Goal: Transaction & Acquisition: Book appointment/travel/reservation

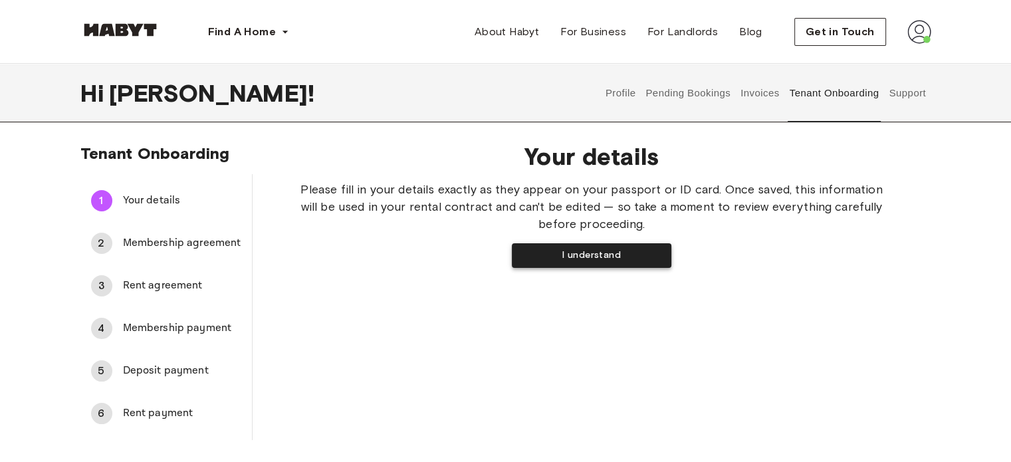
click at [565, 255] on button "I understand" at bounding box center [592, 255] width 160 height 25
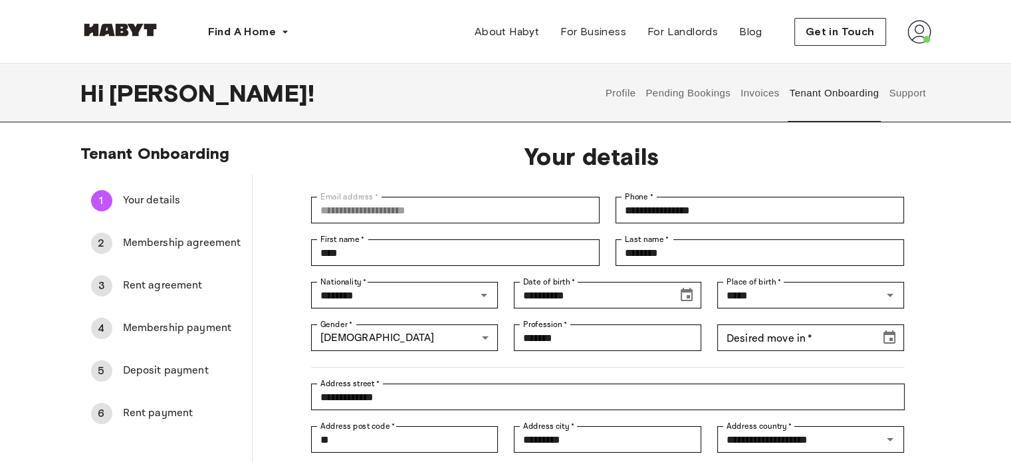
click at [100, 244] on div "2" at bounding box center [101, 243] width 21 height 21
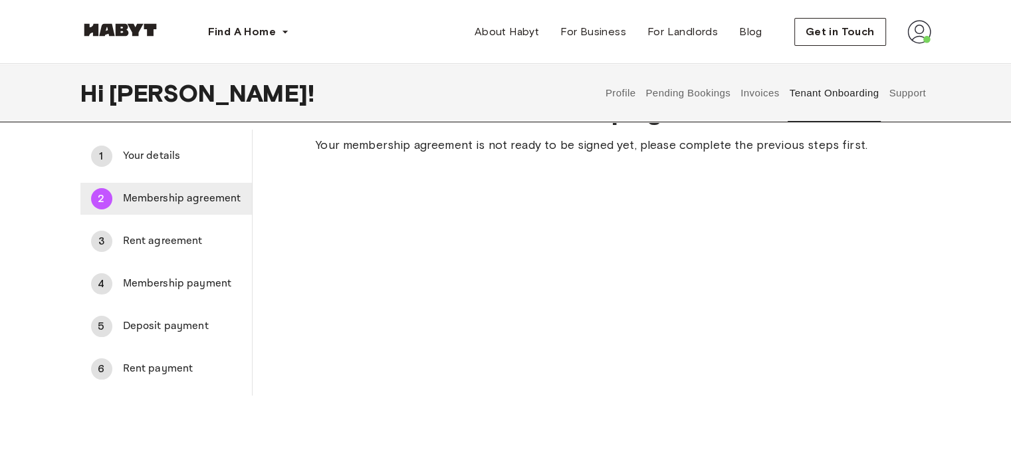
scroll to position [66, 0]
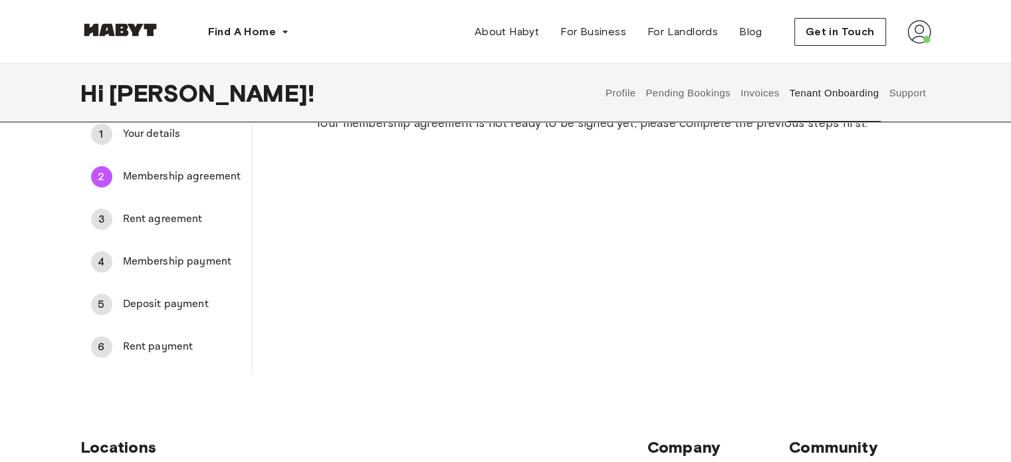
click at [101, 221] on div "3" at bounding box center [101, 219] width 21 height 21
click at [104, 261] on div "4" at bounding box center [101, 261] width 21 height 21
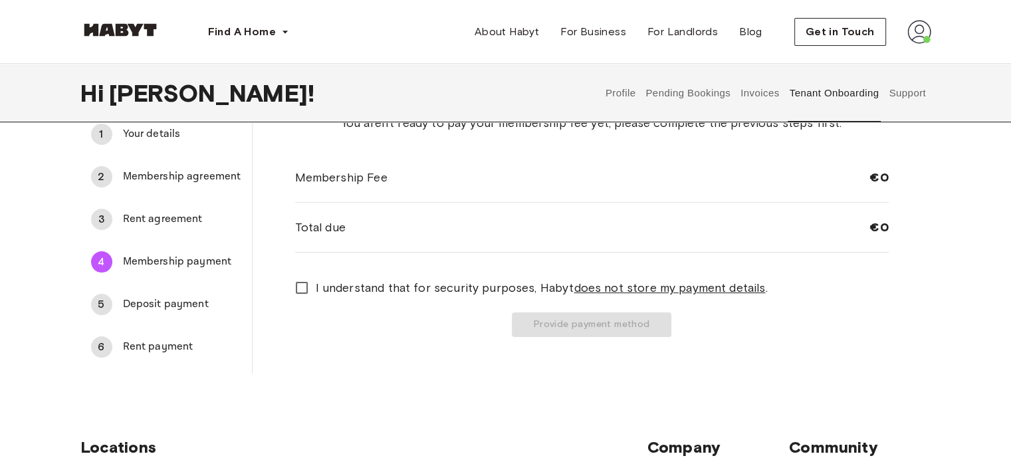
scroll to position [0, 0]
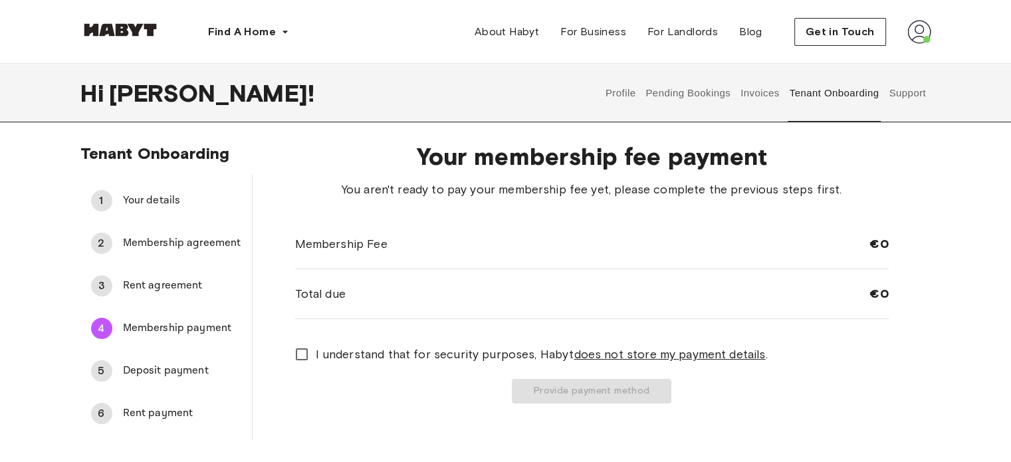
click at [103, 367] on div "5" at bounding box center [101, 370] width 21 height 21
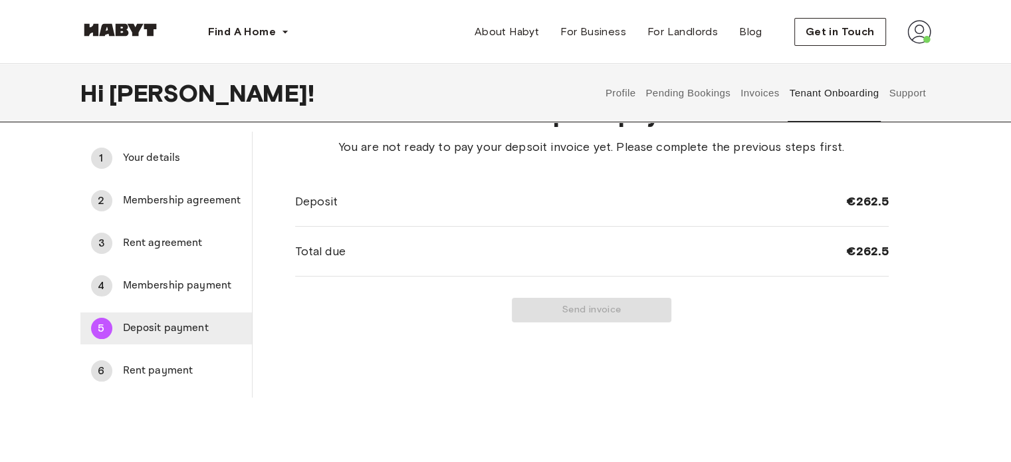
scroll to position [66, 0]
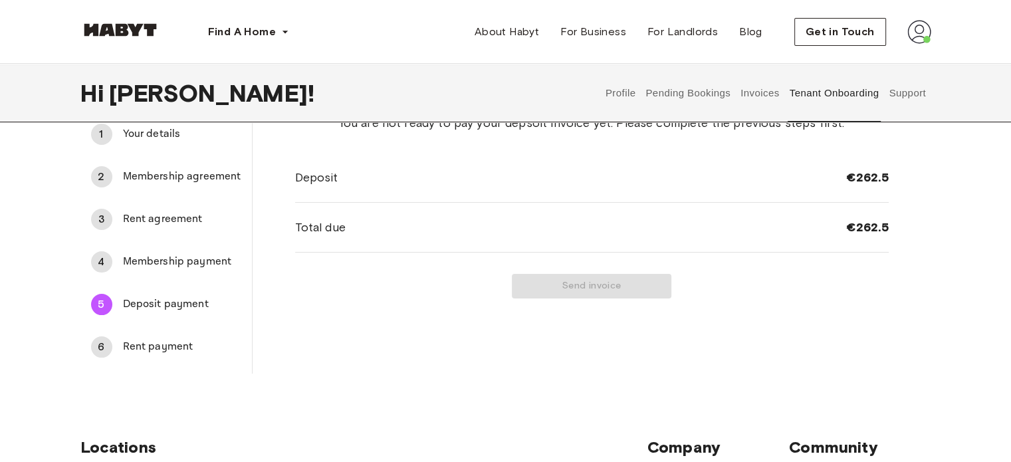
click at [98, 351] on div "6" at bounding box center [101, 346] width 21 height 21
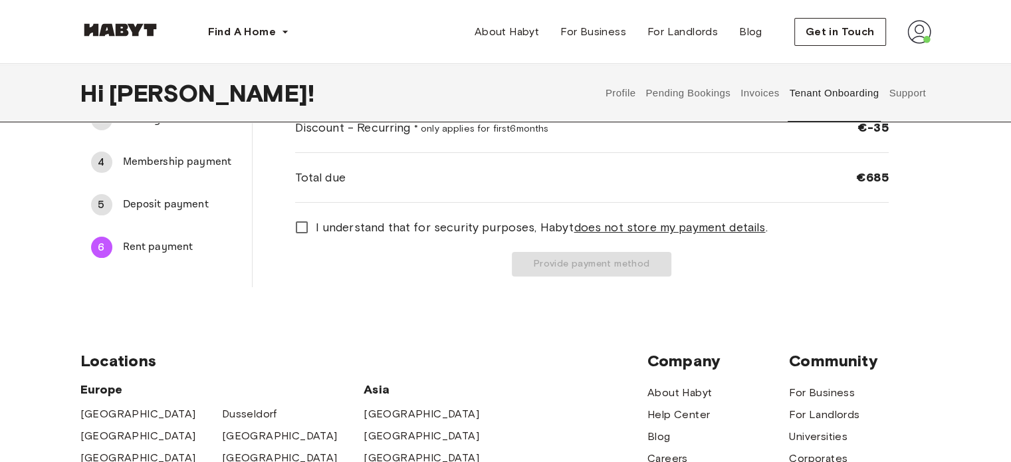
scroll to position [0, 0]
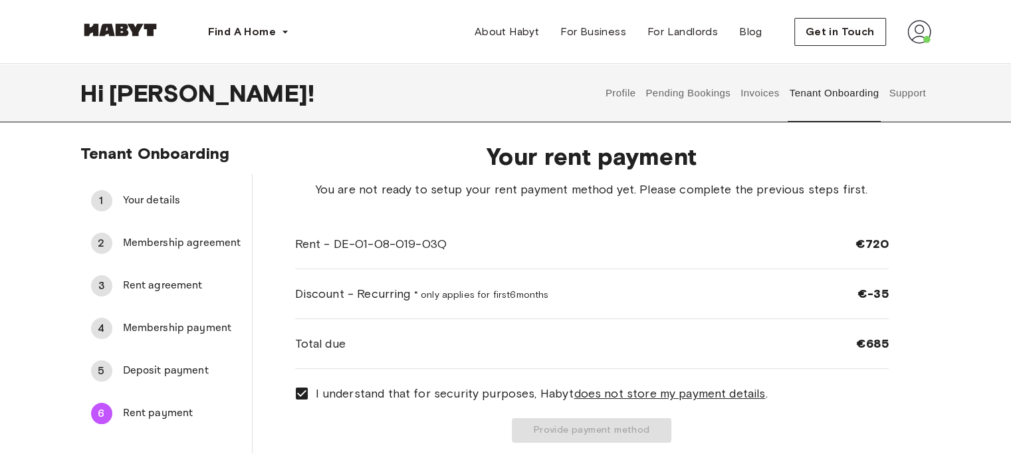
click at [159, 374] on span "Deposit payment" at bounding box center [182, 371] width 118 height 16
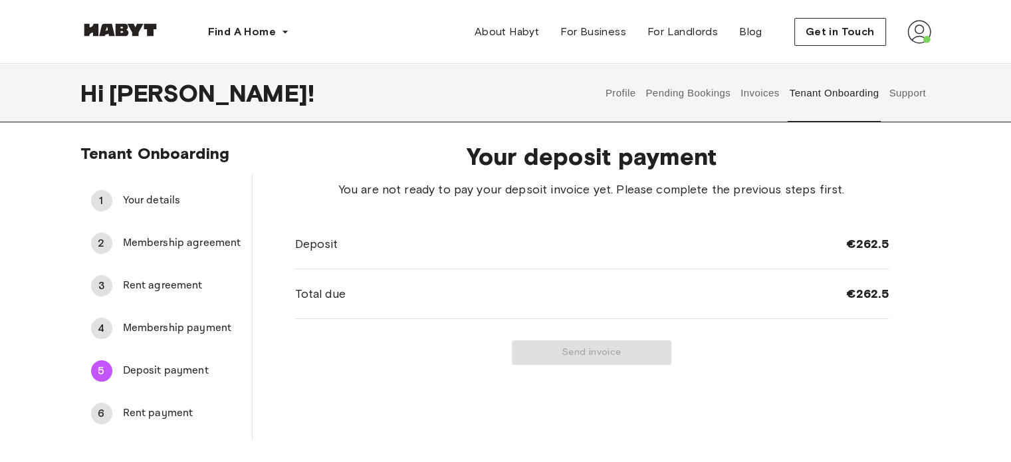
drag, startPoint x: 312, startPoint y: 284, endPoint x: 335, endPoint y: 294, distance: 25.3
click at [312, 283] on div "Total due €262.5" at bounding box center [592, 294] width 594 height 50
click at [559, 356] on div "Send invoice" at bounding box center [592, 352] width 594 height 25
click at [148, 327] on span "Membership payment" at bounding box center [182, 329] width 118 height 16
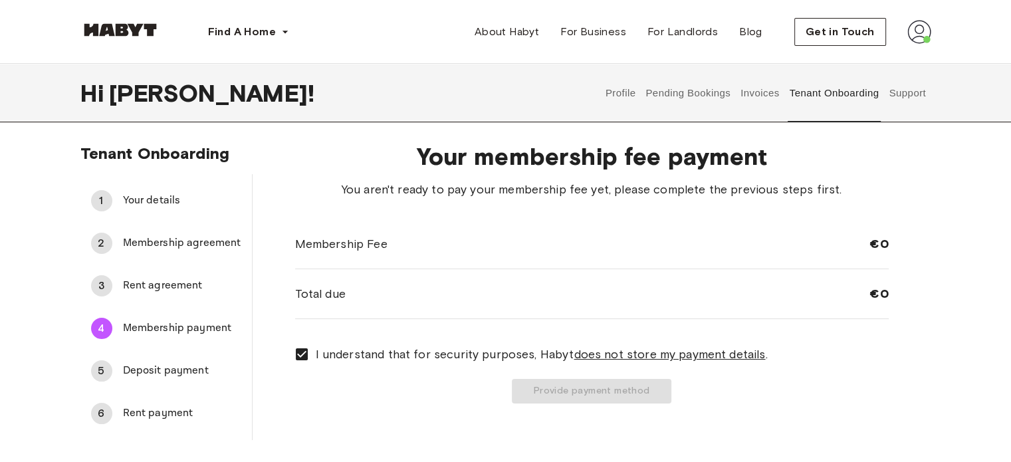
click at [112, 281] on div "3 Rent agreement" at bounding box center [166, 286] width 172 height 32
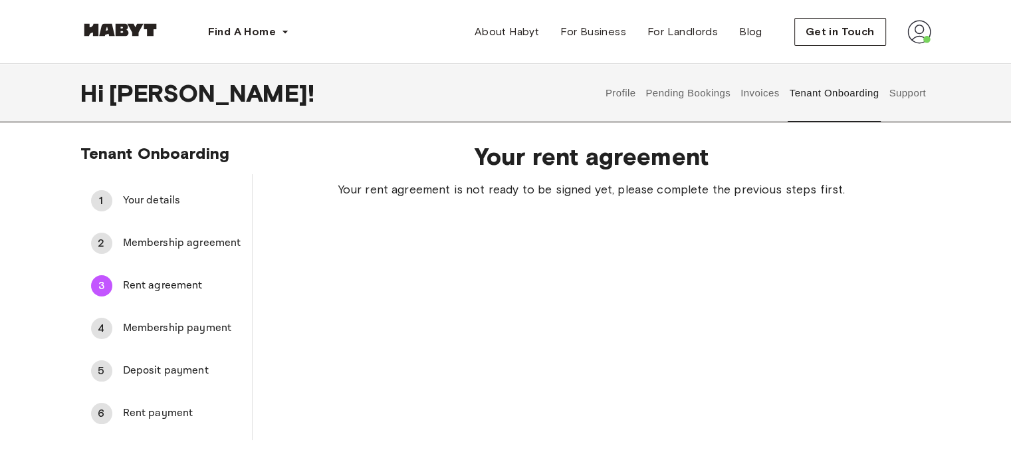
click at [185, 238] on span "Membership agreement" at bounding box center [182, 243] width 118 height 16
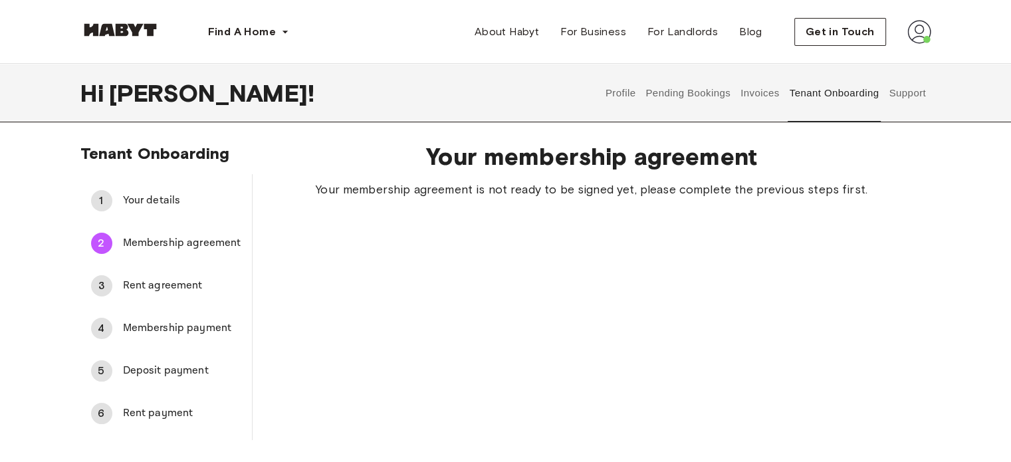
click at [126, 197] on span "Your details" at bounding box center [182, 201] width 118 height 16
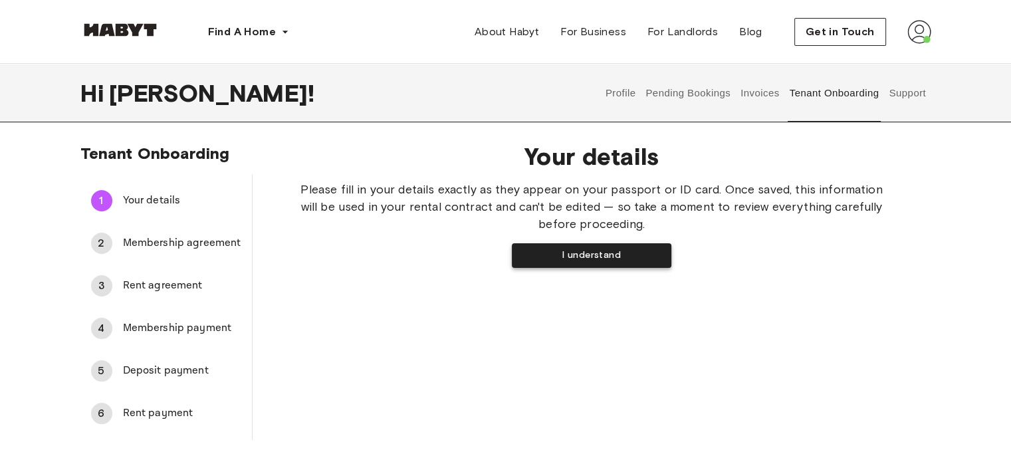
click at [553, 259] on button "I understand" at bounding box center [592, 255] width 160 height 25
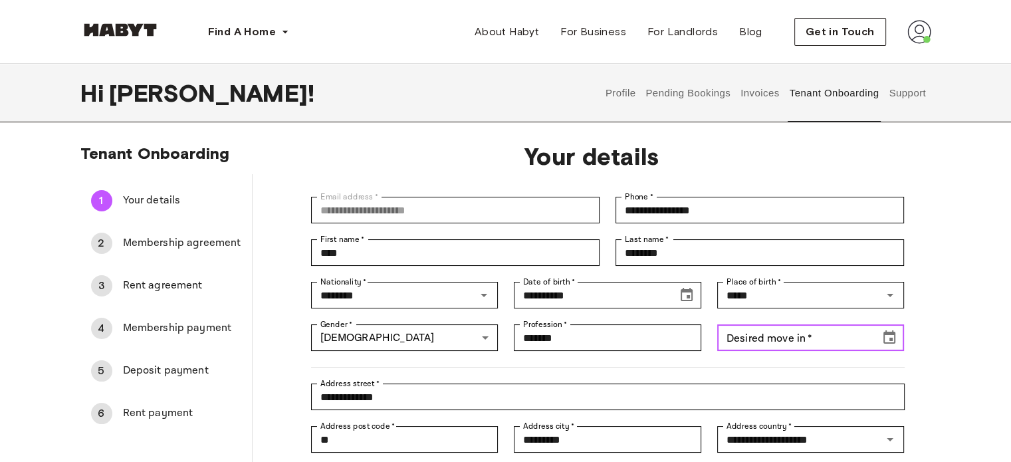
click at [778, 338] on input "Desired move in   *" at bounding box center [795, 338] width 154 height 27
click at [888, 338] on icon "Choose date" at bounding box center [890, 338] width 16 height 16
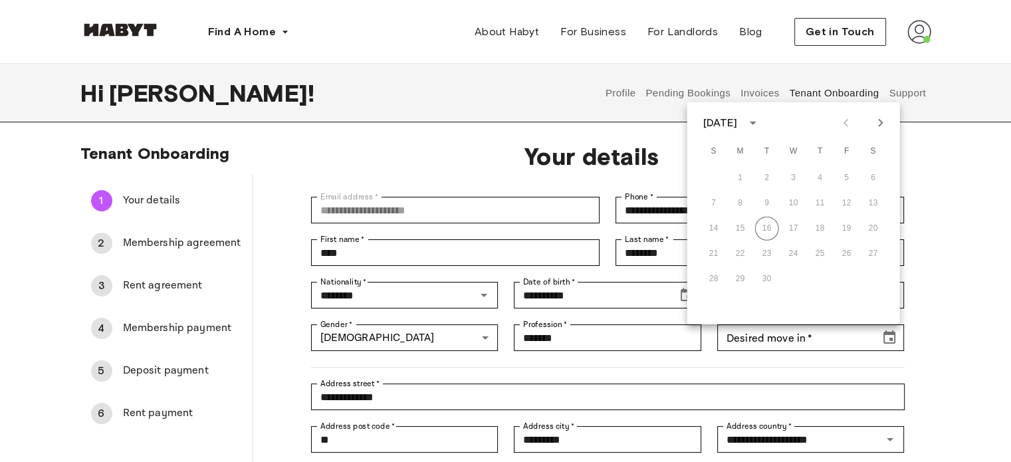
click at [880, 120] on icon "Next month" at bounding box center [880, 123] width 5 height 8
click at [738, 204] on button "6" at bounding box center [741, 204] width 24 height 24
type input "**********"
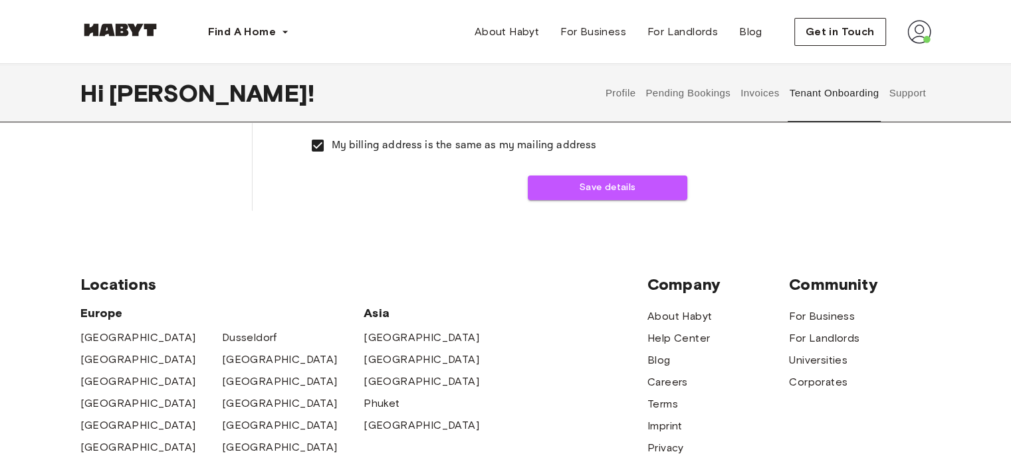
scroll to position [332, 0]
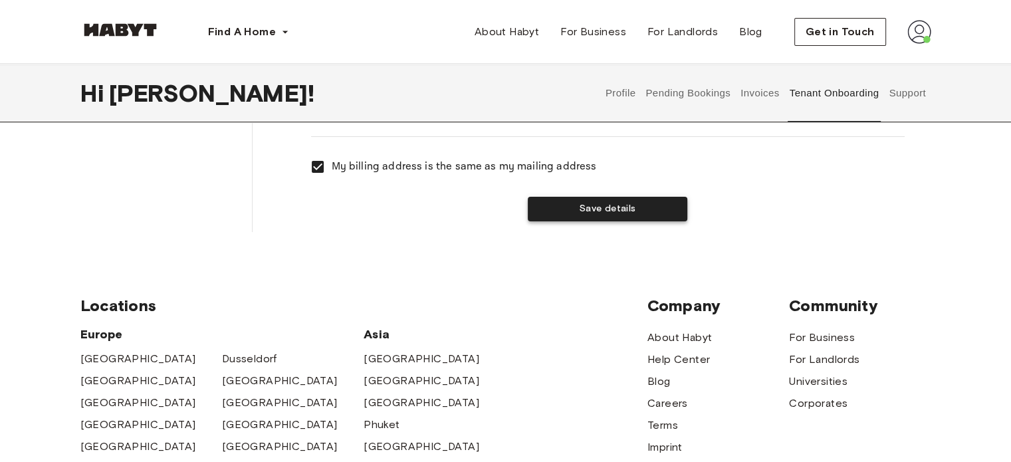
click at [614, 201] on button "Save details" at bounding box center [608, 209] width 160 height 25
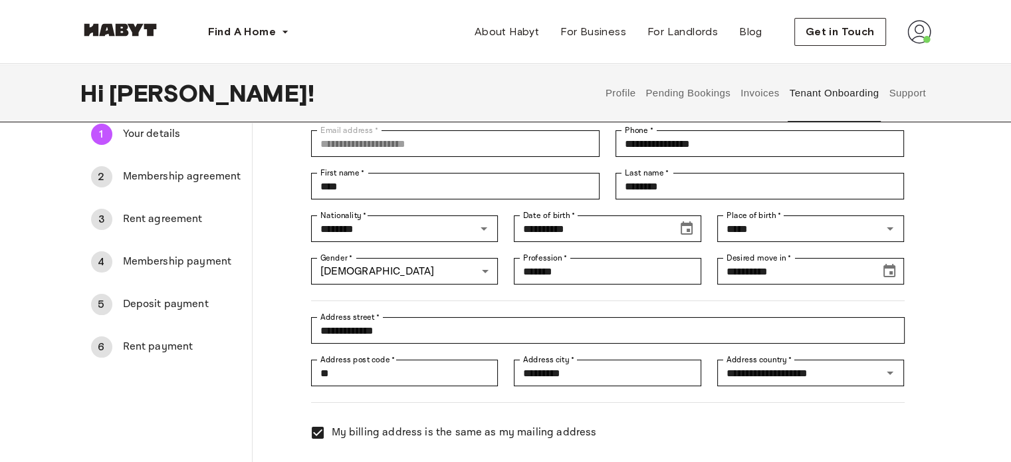
scroll to position [0, 0]
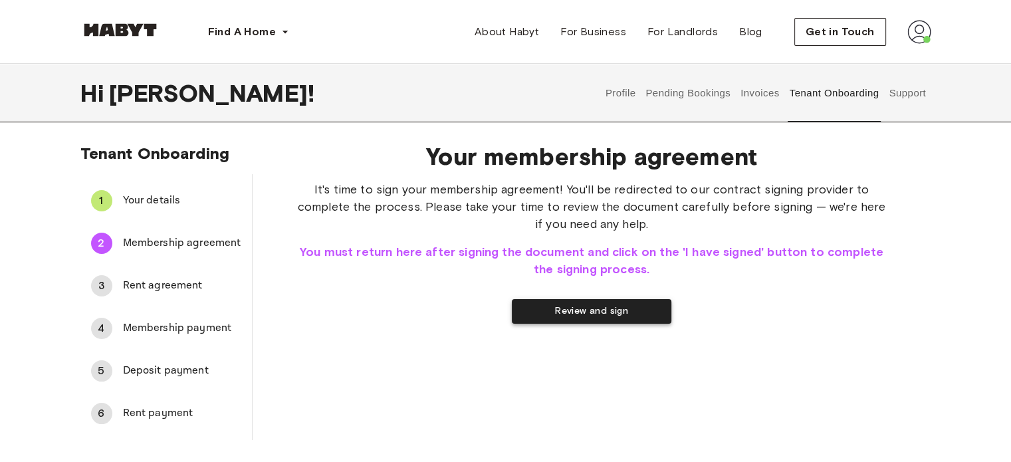
click at [578, 310] on button "Review and sign" at bounding box center [592, 311] width 160 height 25
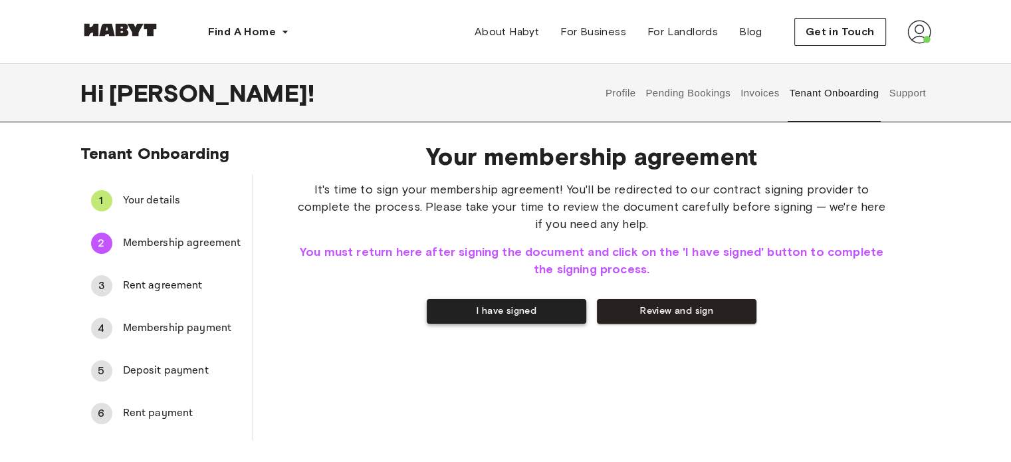
click at [491, 321] on button "I have signed" at bounding box center [507, 311] width 160 height 25
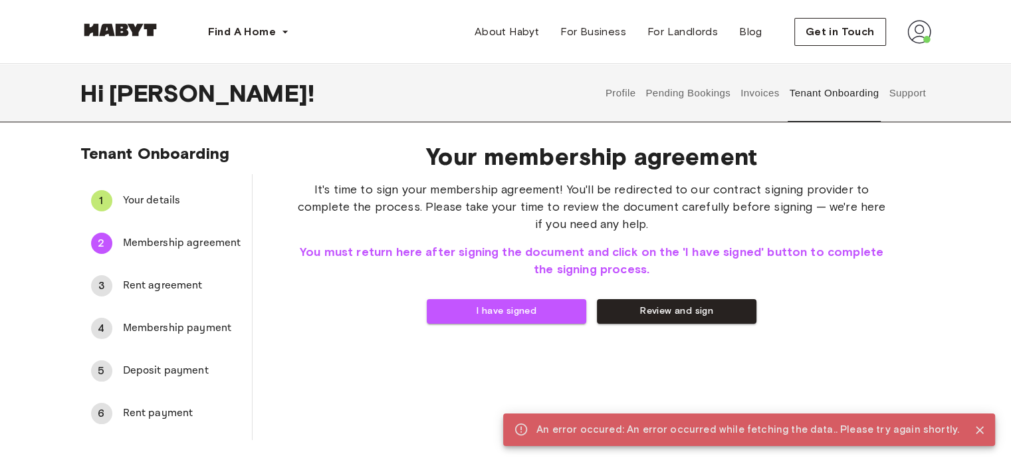
click at [128, 284] on span "Rent agreement" at bounding box center [182, 286] width 118 height 16
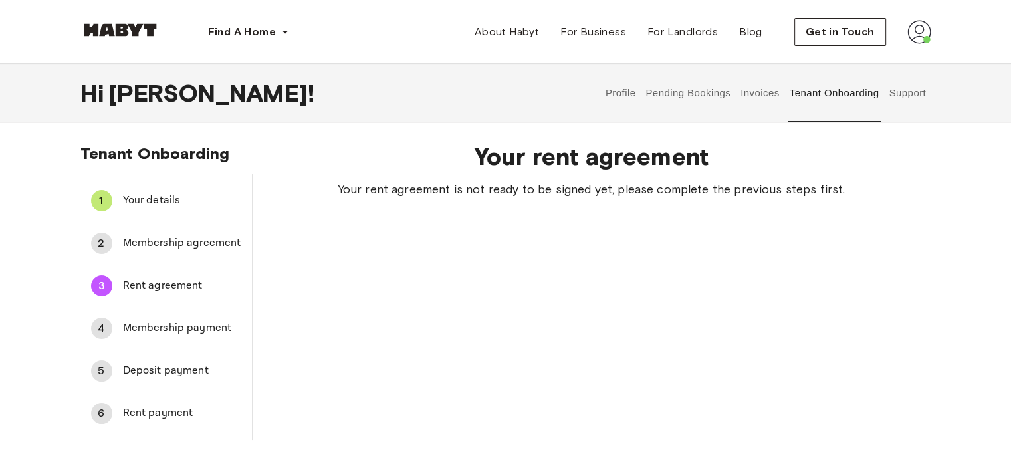
click at [141, 328] on span "Membership payment" at bounding box center [182, 329] width 118 height 16
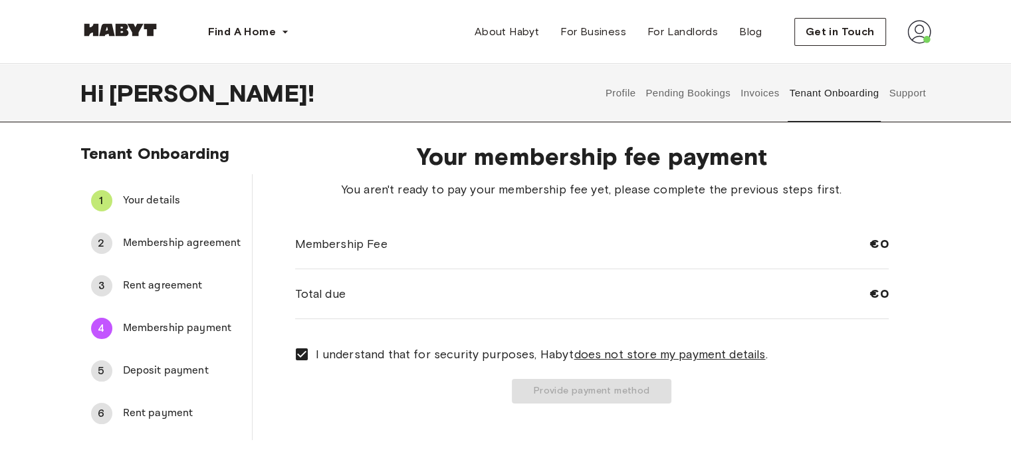
click at [130, 369] on span "Deposit payment" at bounding box center [182, 371] width 118 height 16
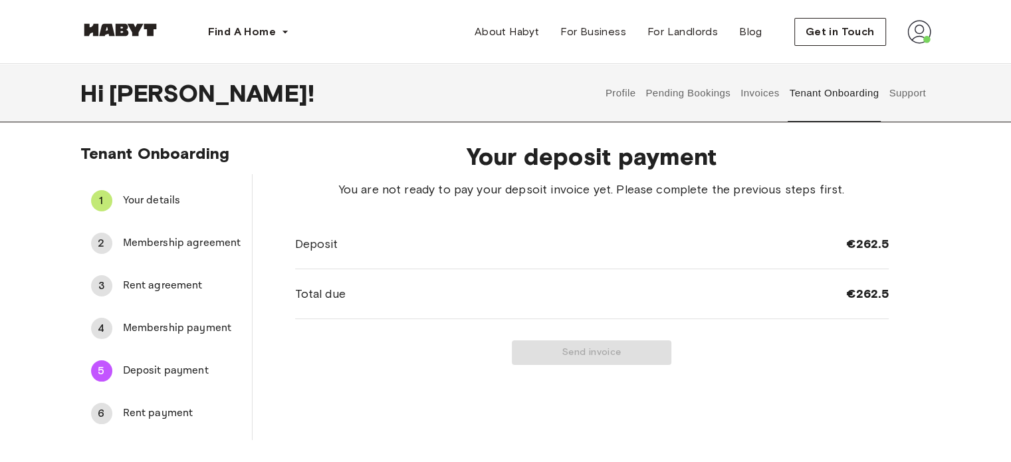
click at [146, 237] on span "Membership agreement" at bounding box center [182, 243] width 118 height 16
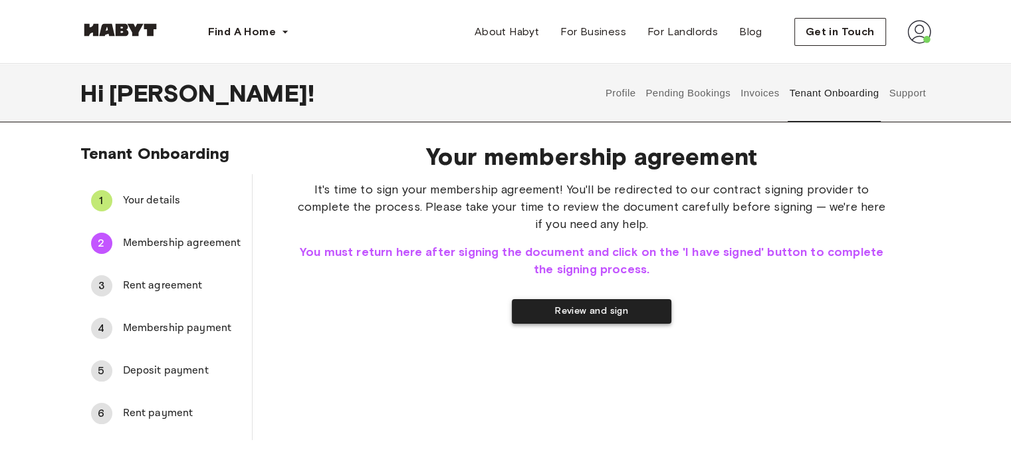
click at [564, 310] on button "Review and sign" at bounding box center [592, 311] width 160 height 25
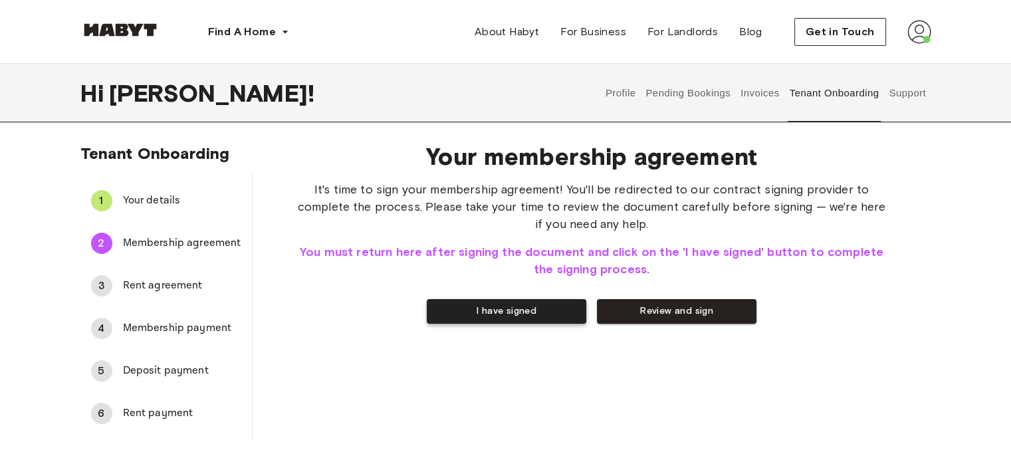
click at [516, 311] on button "I have signed" at bounding box center [507, 311] width 160 height 25
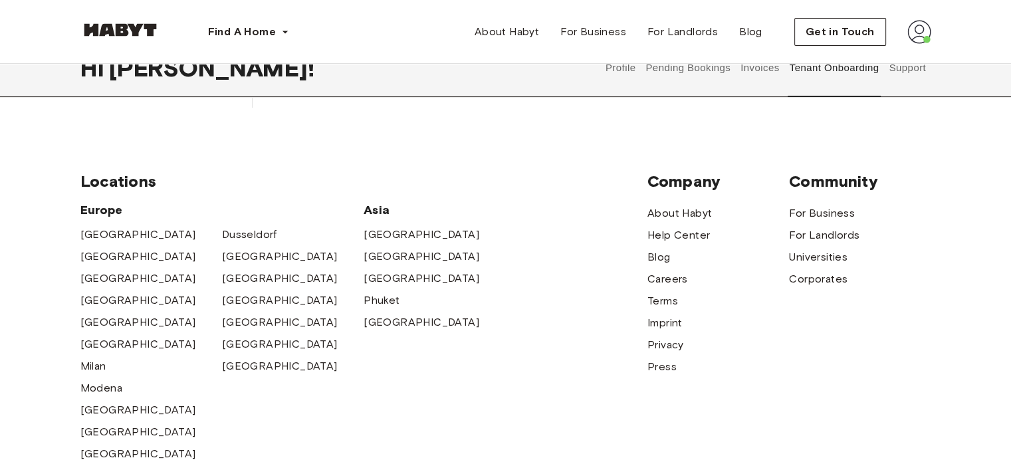
scroll to position [133, 0]
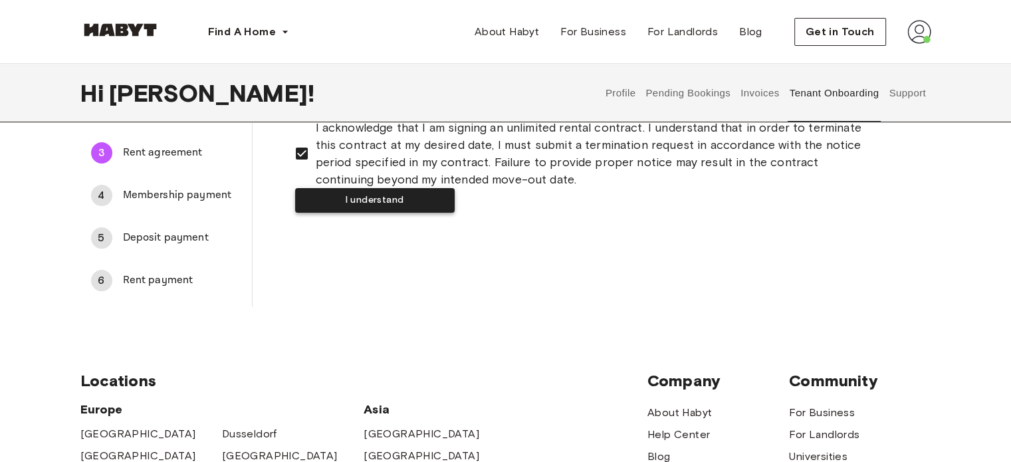
click at [455, 213] on button "I understand" at bounding box center [375, 200] width 160 height 25
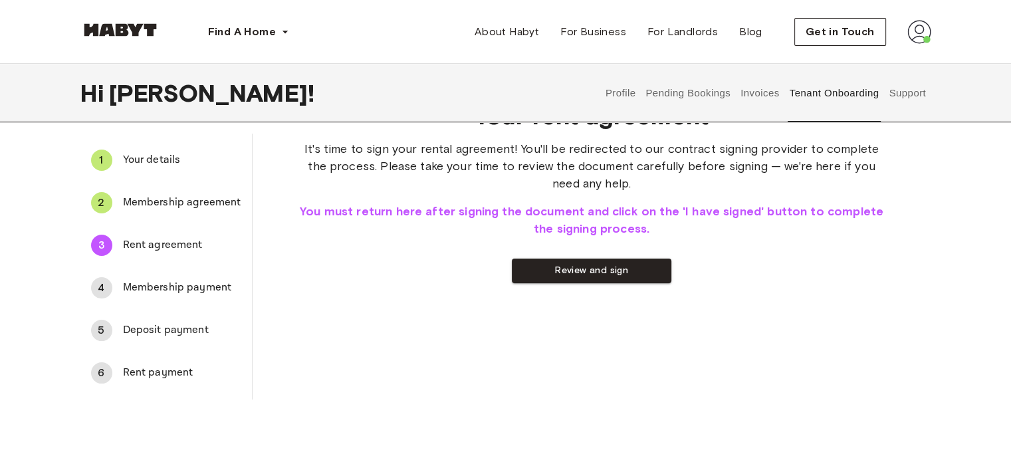
scroll to position [0, 0]
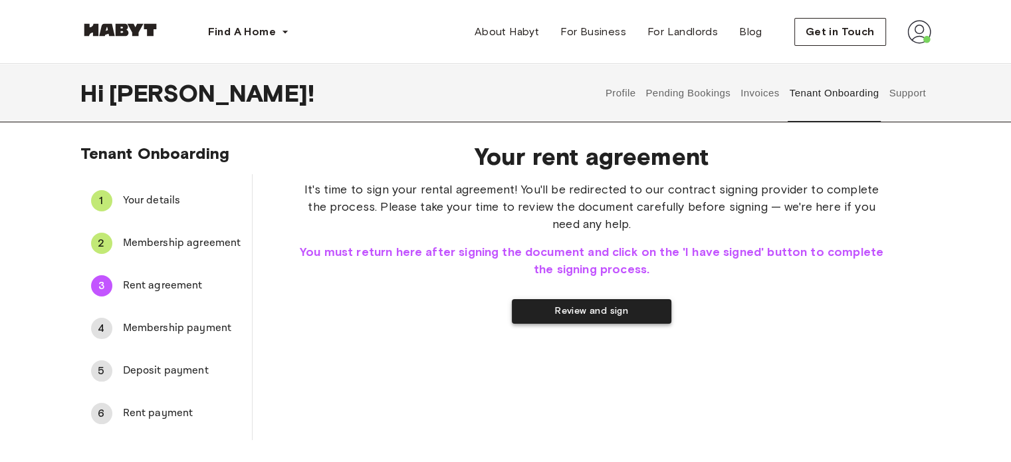
click at [572, 306] on button "Review and sign" at bounding box center [592, 311] width 160 height 25
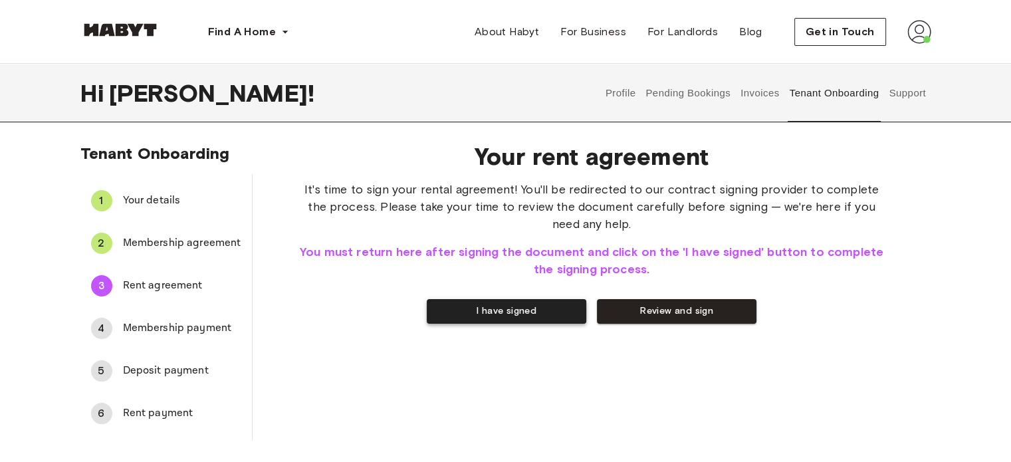
click at [494, 316] on button "I have signed" at bounding box center [507, 311] width 160 height 25
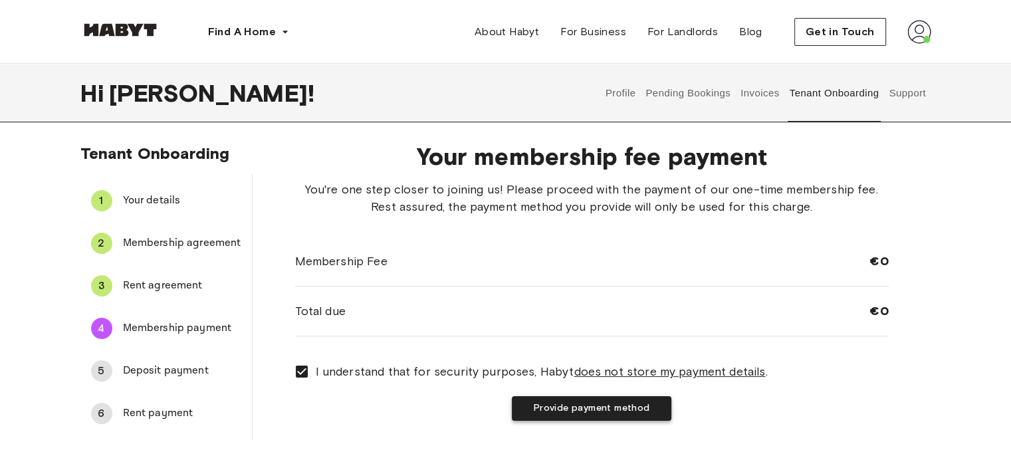
click at [561, 406] on button "Provide payment method" at bounding box center [592, 408] width 160 height 25
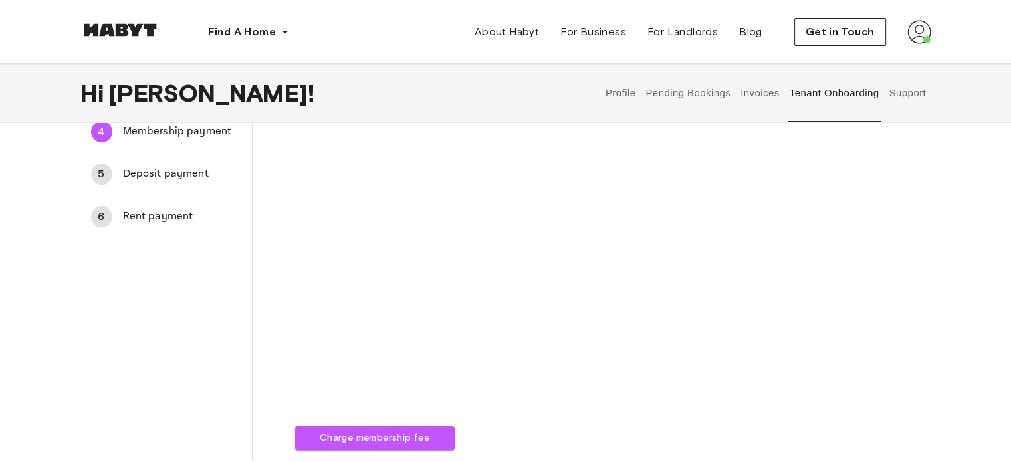
scroll to position [263, 0]
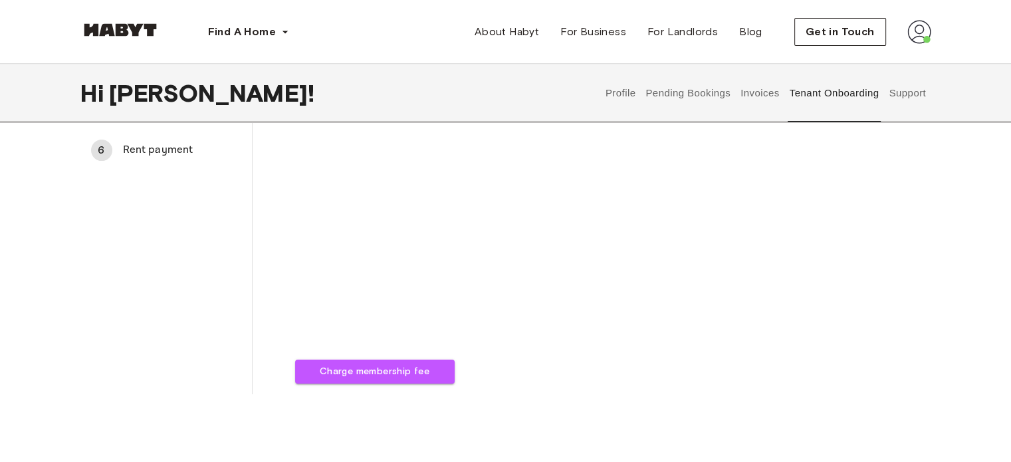
click at [581, 394] on div "Your membership fee payment Charge membership fee" at bounding box center [592, 131] width 679 height 526
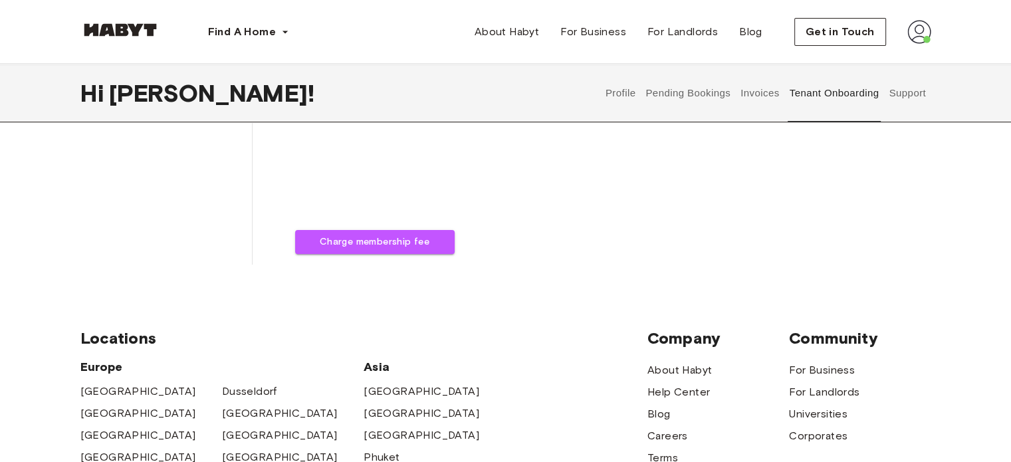
scroll to position [399, 0]
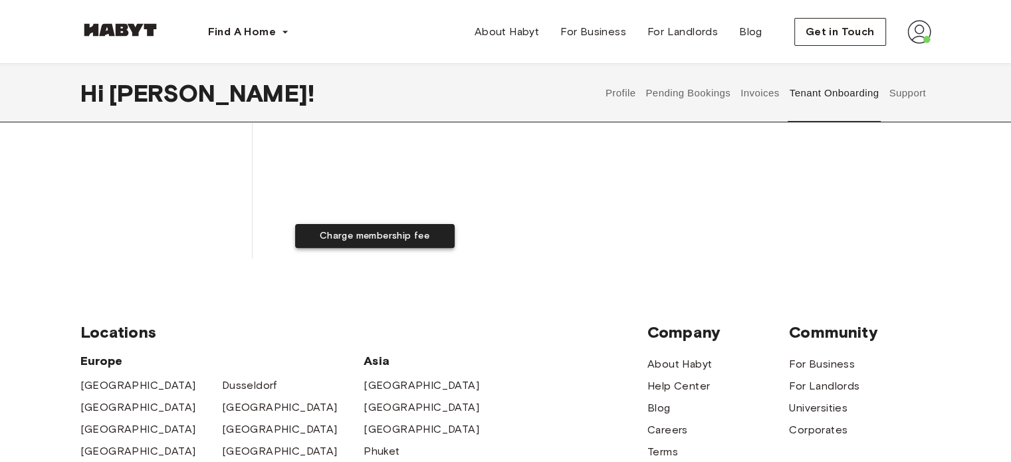
click at [455, 249] on button "Charge membership fee" at bounding box center [375, 236] width 160 height 25
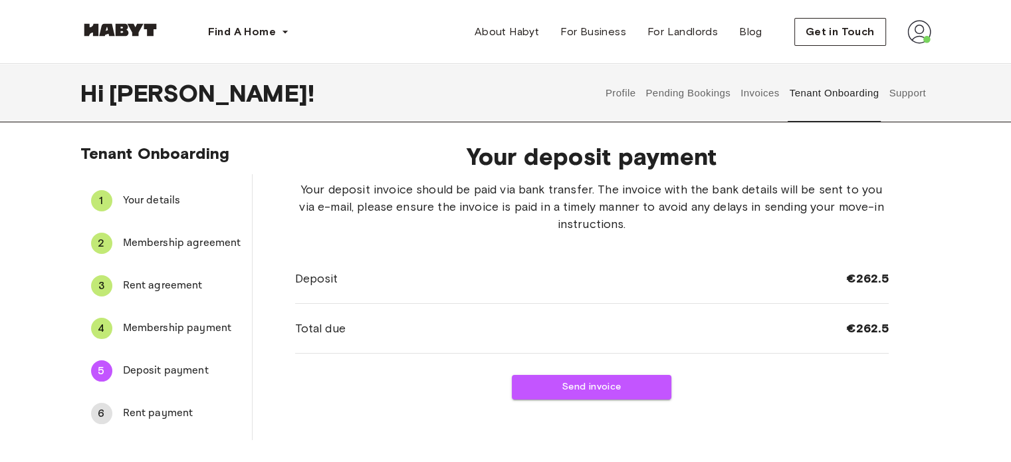
scroll to position [0, 0]
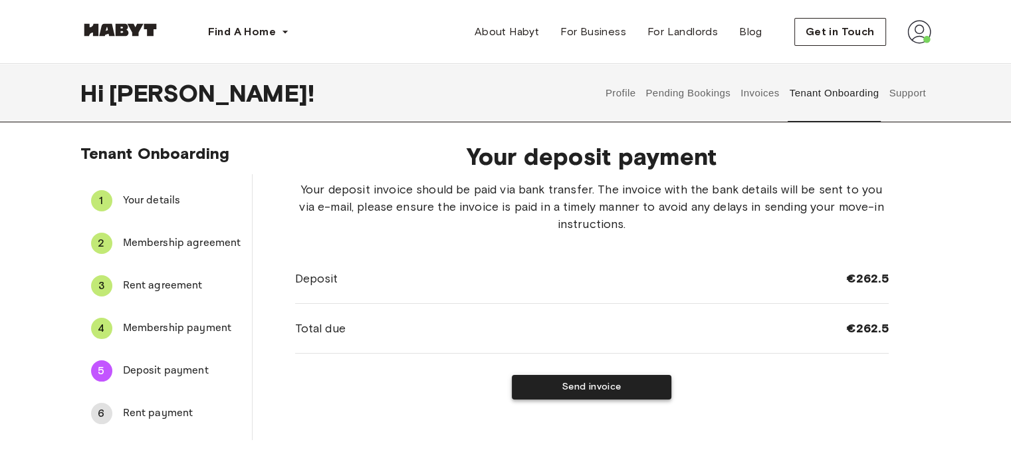
click at [599, 392] on button "Send invoice" at bounding box center [592, 387] width 160 height 25
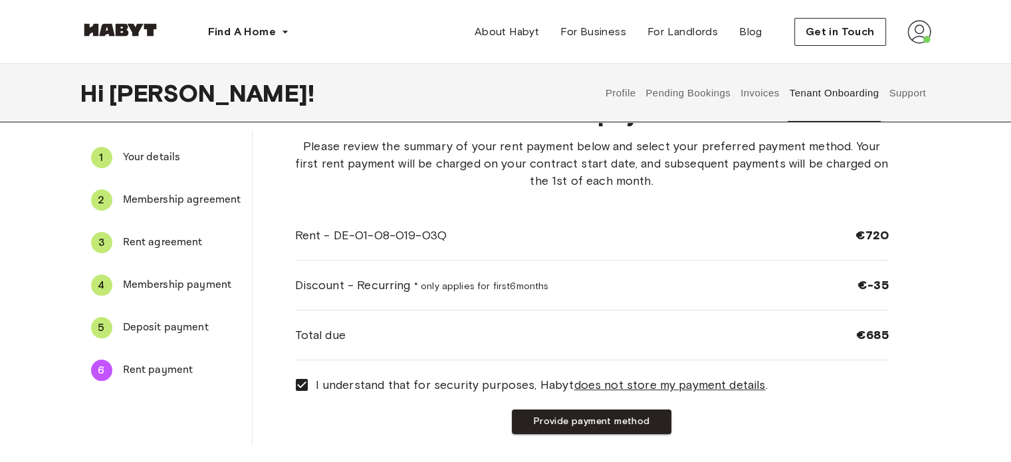
scroll to position [66, 0]
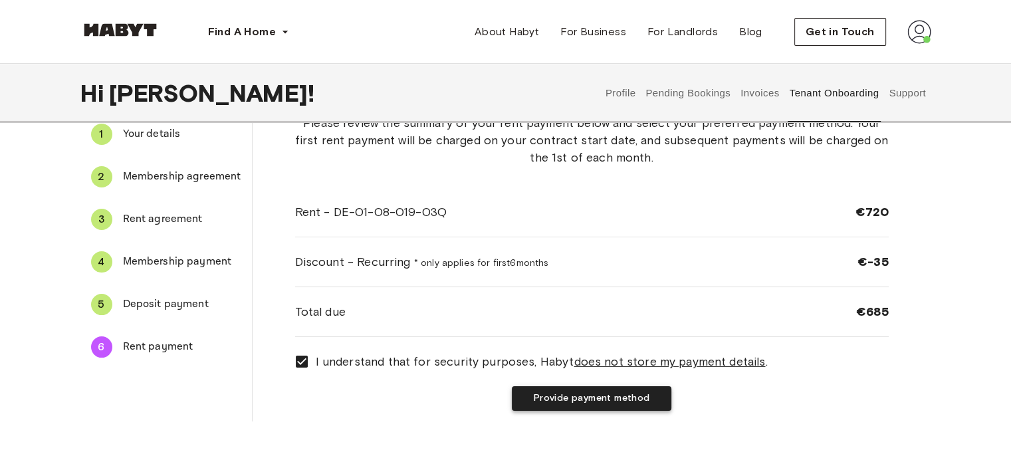
click at [583, 399] on button "Provide payment method" at bounding box center [592, 398] width 160 height 25
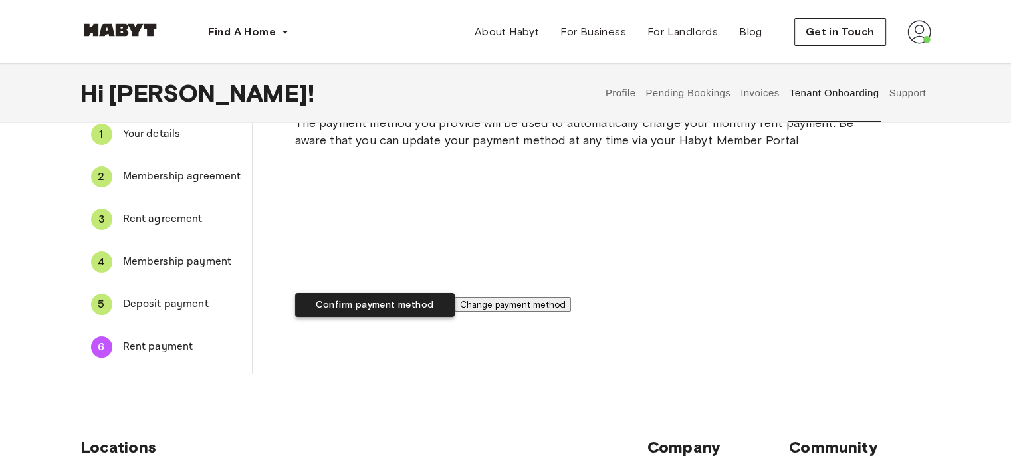
click at [455, 318] on button "Confirm payment method" at bounding box center [375, 305] width 160 height 25
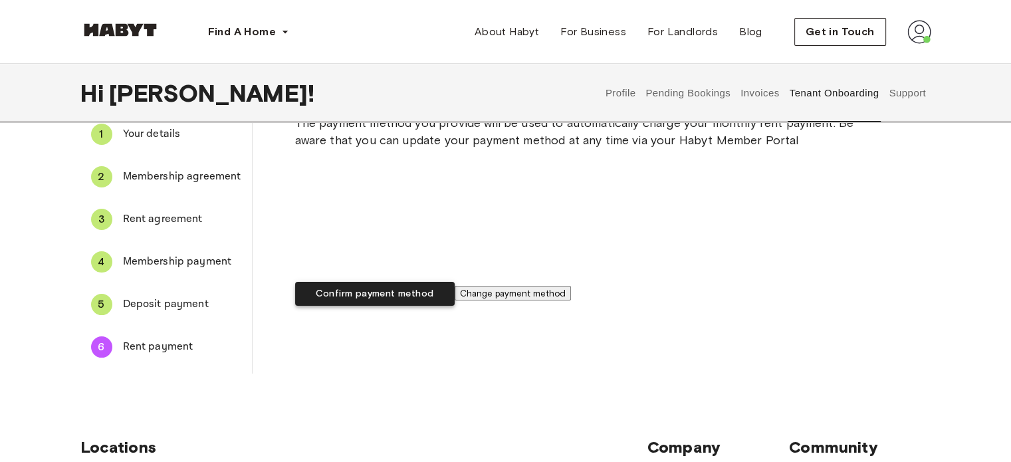
click at [455, 307] on button "Confirm payment method" at bounding box center [375, 294] width 160 height 25
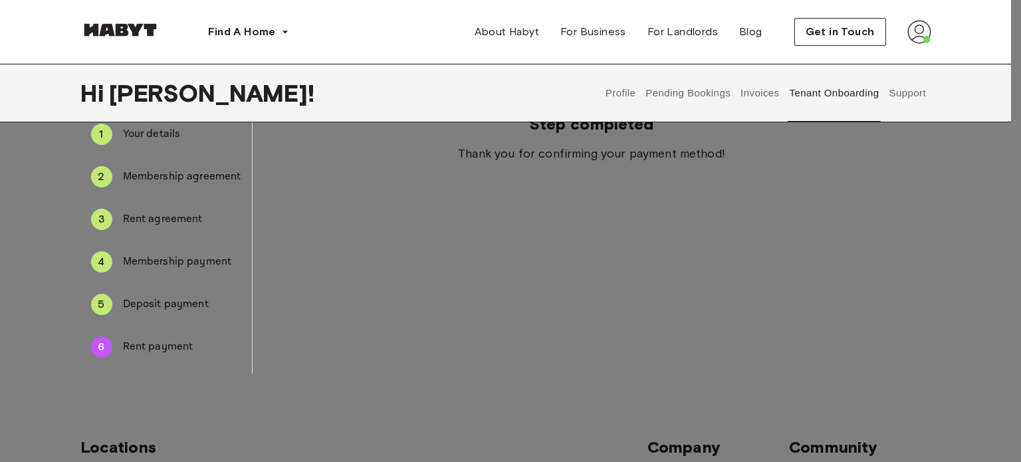
click at [513, 309] on div at bounding box center [510, 231] width 1021 height 462
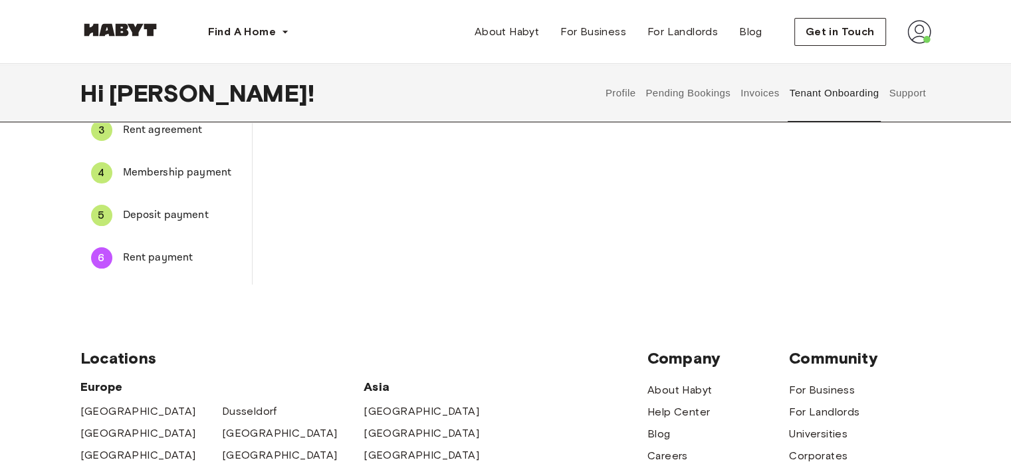
scroll to position [133, 0]
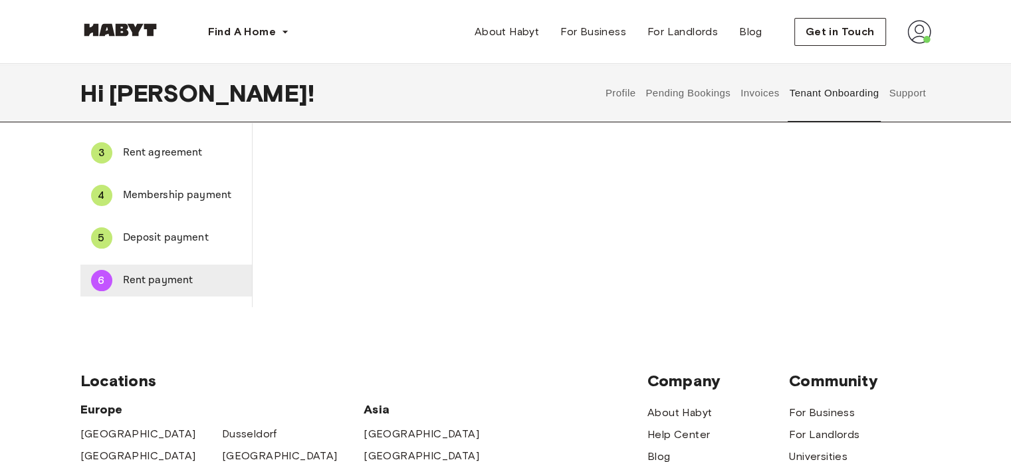
click at [148, 275] on span "Rent payment" at bounding box center [182, 281] width 118 height 16
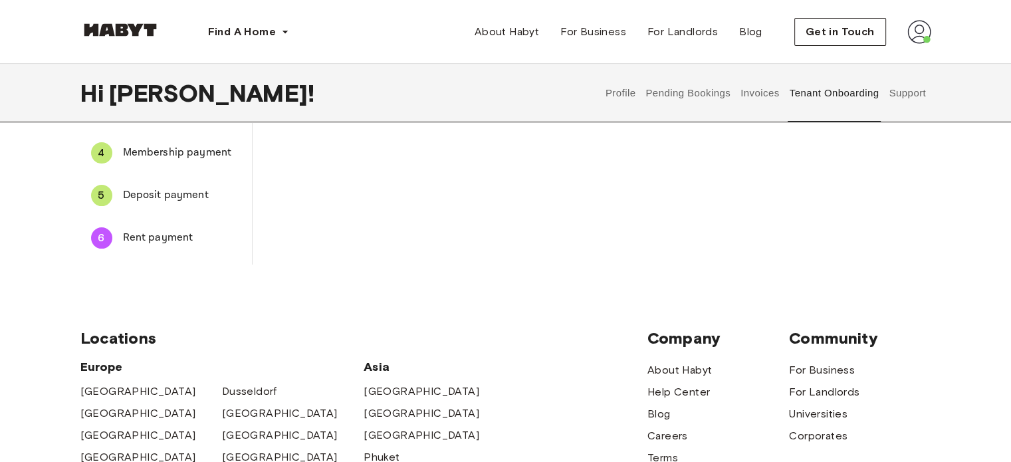
scroll to position [266, 0]
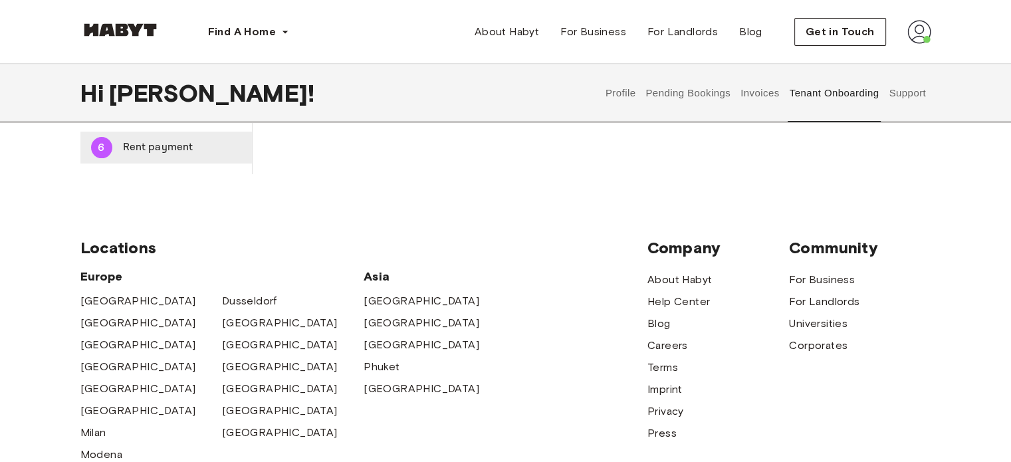
click at [132, 146] on span "Rent payment" at bounding box center [182, 148] width 118 height 16
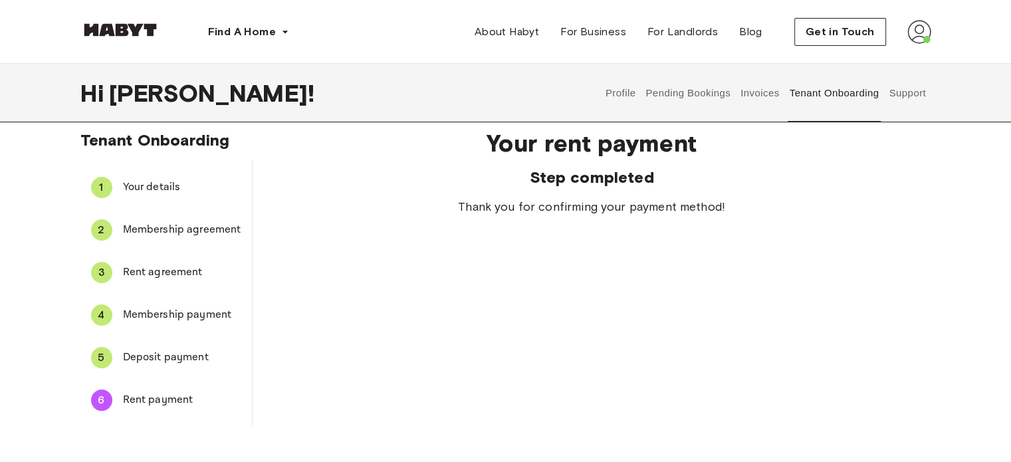
scroll to position [0, 0]
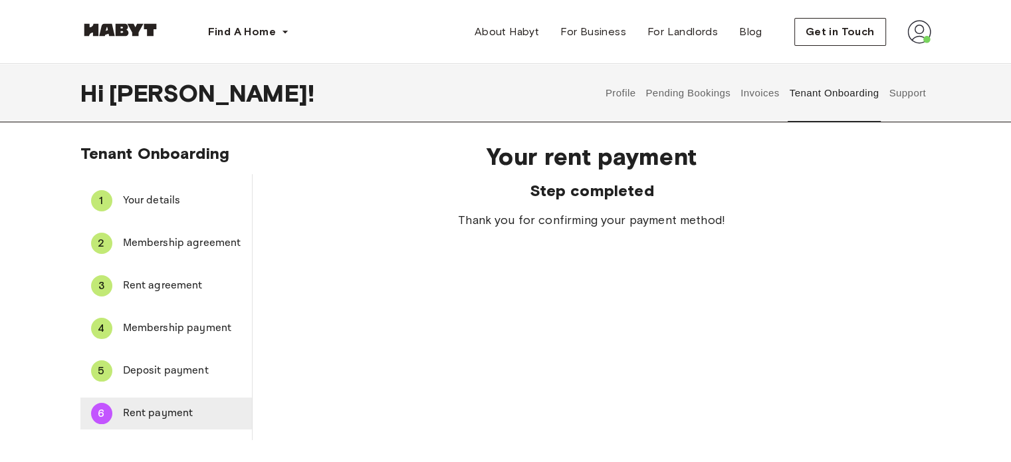
click at [177, 410] on span "Rent payment" at bounding box center [182, 414] width 118 height 16
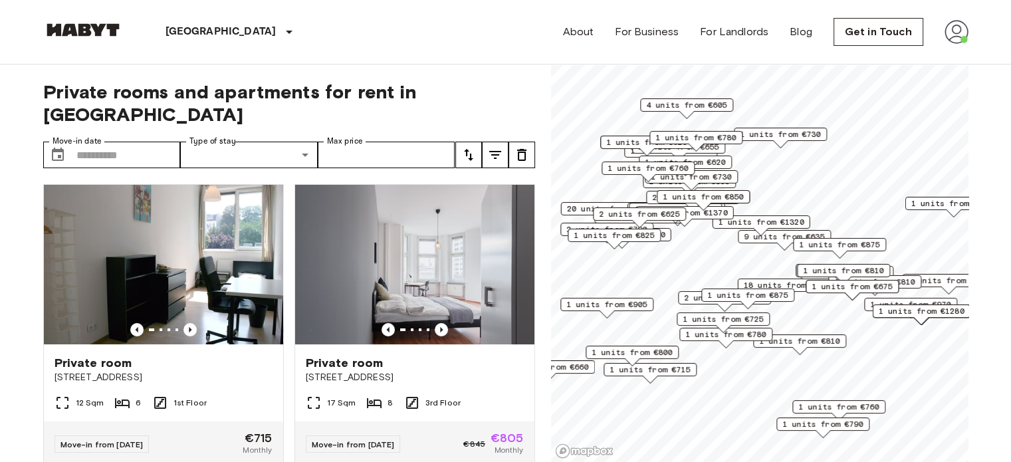
scroll to position [332, 0]
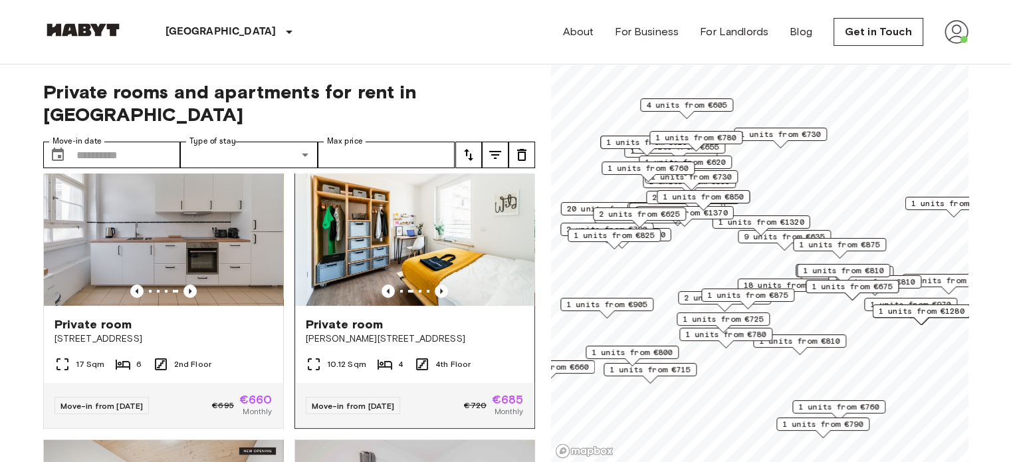
click at [370, 332] on span "[PERSON_NAME][STREET_ADDRESS]" at bounding box center [415, 338] width 218 height 13
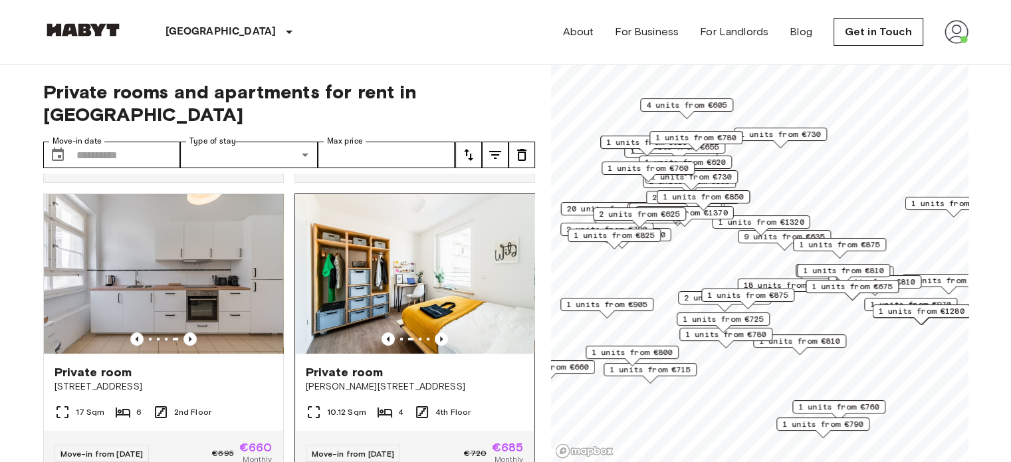
scroll to position [266, 0]
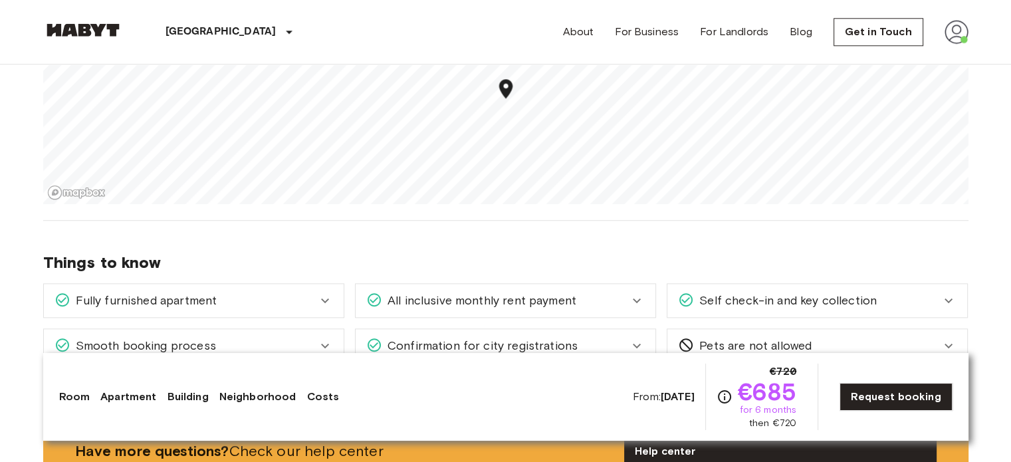
scroll to position [1596, 0]
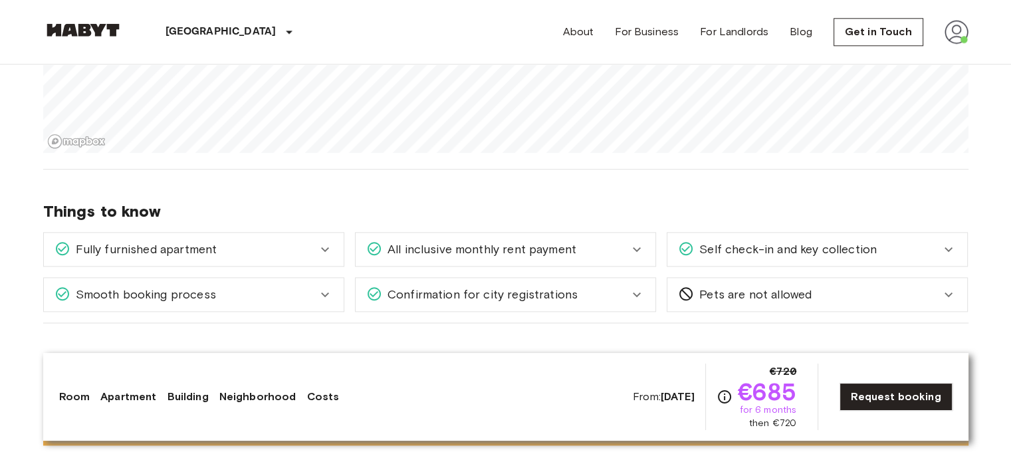
click at [886, 381] on div "From: Oct 6 2025 €720 €685 for 6 months then €720 Request booking" at bounding box center [793, 397] width 320 height 66
click at [888, 393] on link "Request booking" at bounding box center [896, 397] width 112 height 28
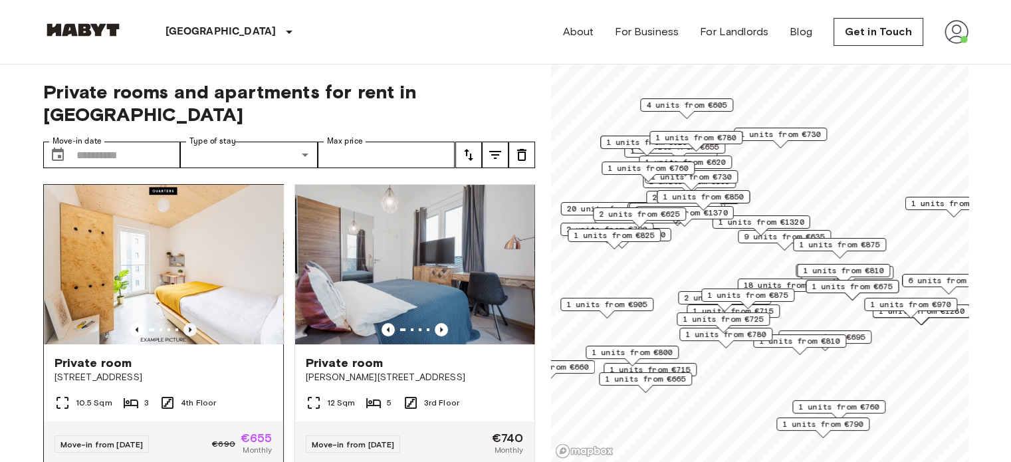
click at [186, 323] on icon "Previous image" at bounding box center [190, 329] width 13 height 13
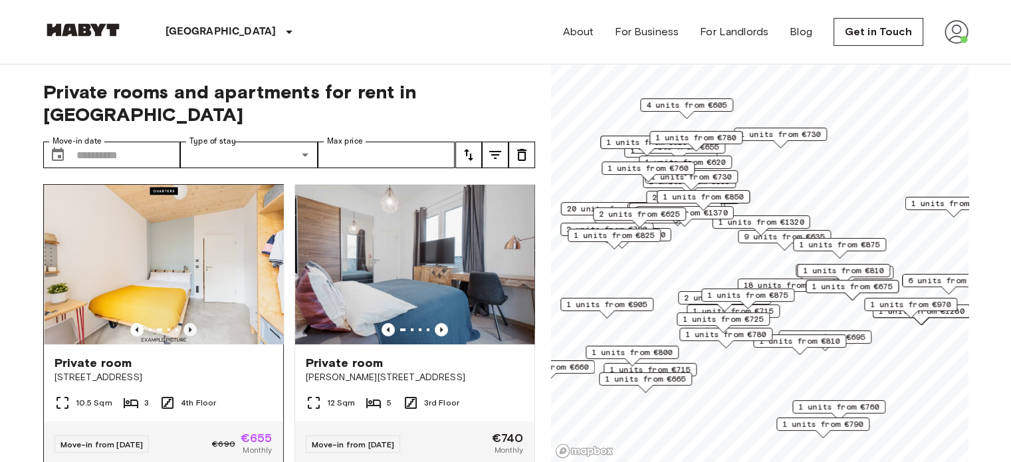
click at [186, 323] on icon "Previous image" at bounding box center [190, 329] width 13 height 13
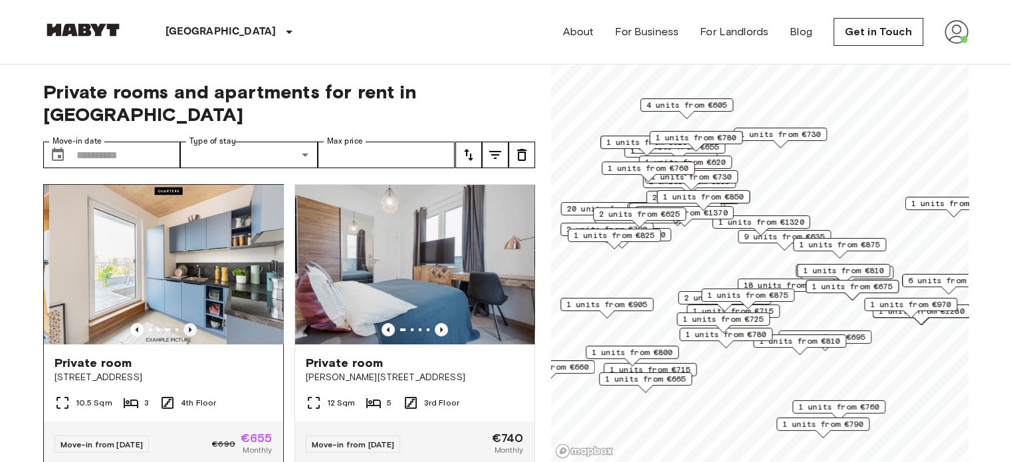
click at [186, 323] on icon "Previous image" at bounding box center [190, 329] width 13 height 13
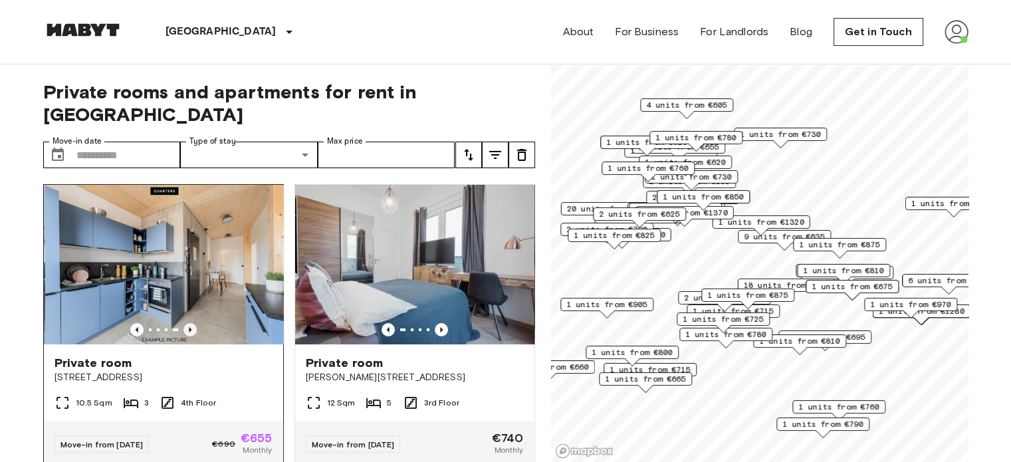
click at [186, 323] on icon "Previous image" at bounding box center [190, 329] width 13 height 13
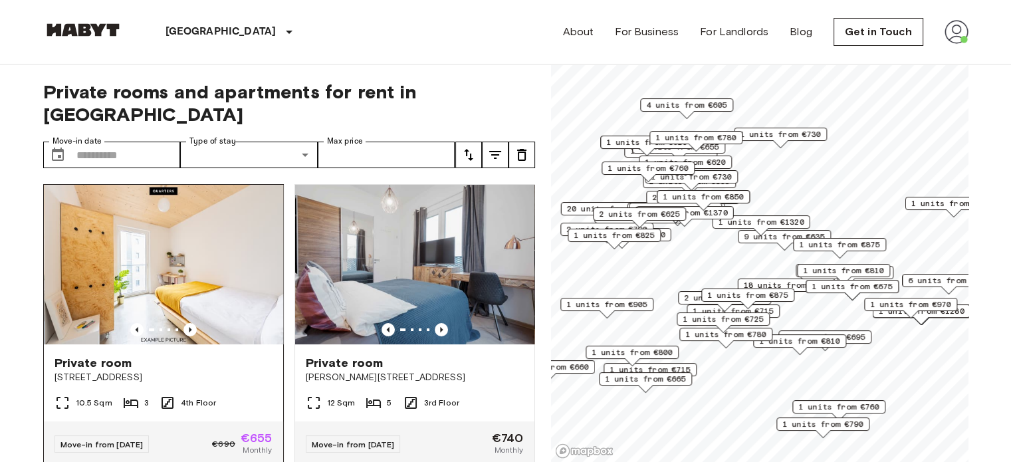
click at [108, 355] on span "Private room" at bounding box center [94, 363] width 78 height 16
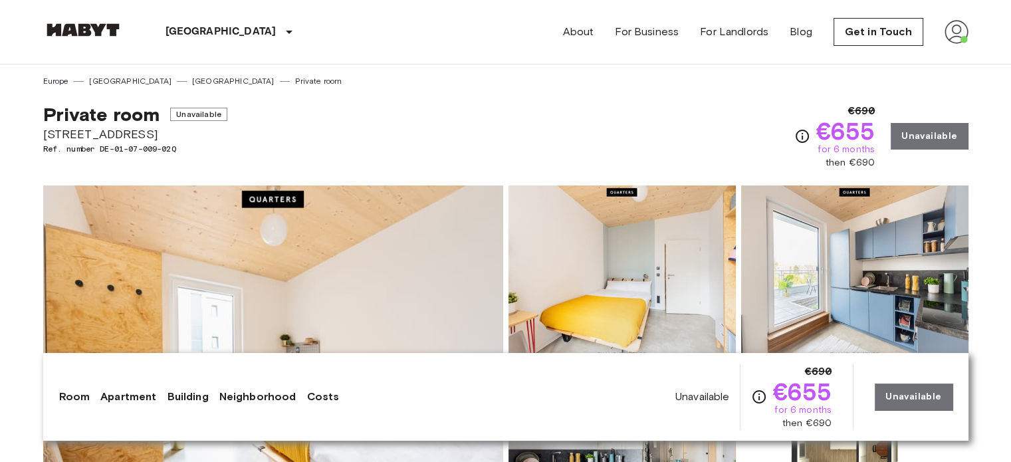
click at [82, 138] on span "[STREET_ADDRESS]" at bounding box center [135, 134] width 184 height 17
click at [80, 138] on span "[STREET_ADDRESS]" at bounding box center [135, 134] width 184 height 17
click at [78, 135] on span "[STREET_ADDRESS]" at bounding box center [135, 134] width 184 height 17
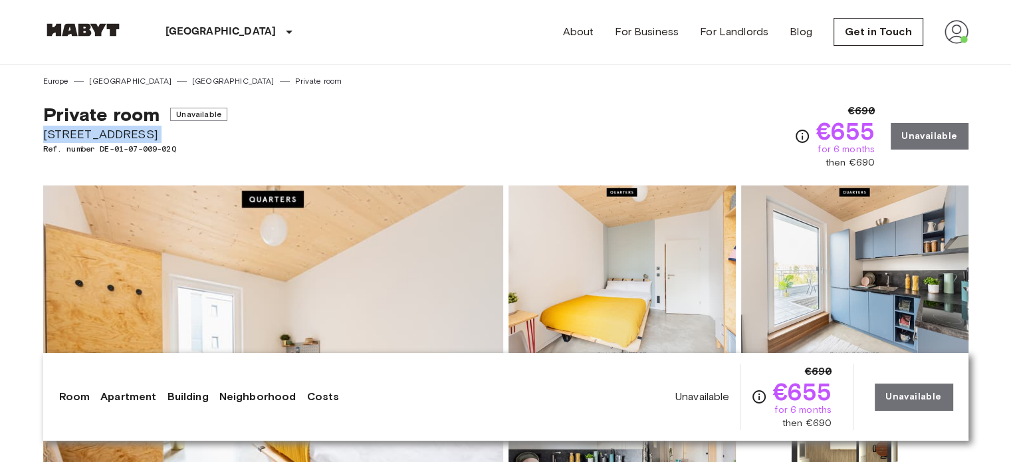
click at [78, 135] on span "[STREET_ADDRESS]" at bounding box center [135, 134] width 184 height 17
click at [78, 135] on span "Müllerstraße 55A" at bounding box center [135, 134] width 184 height 17
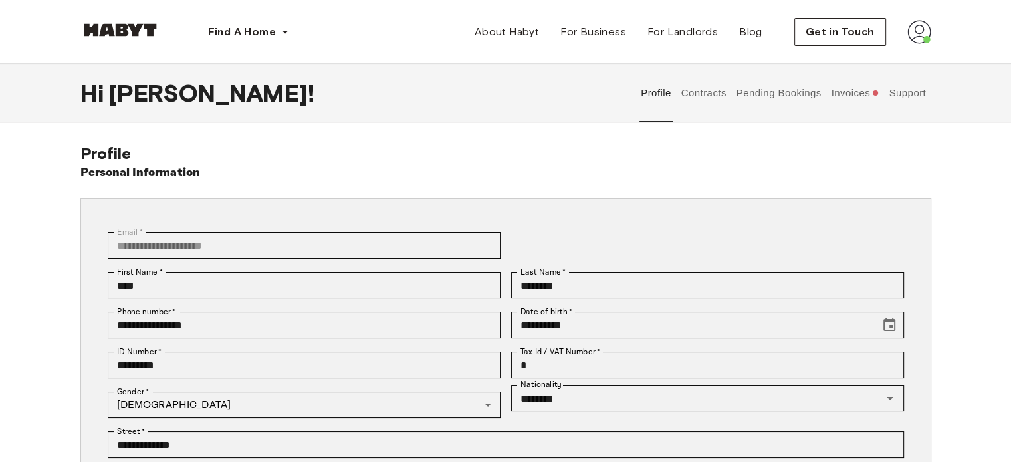
click at [912, 41] on img at bounding box center [920, 32] width 24 height 24
click at [880, 59] on span "Profile" at bounding box center [878, 63] width 33 height 16
click at [922, 26] on img at bounding box center [920, 32] width 24 height 24
click at [864, 63] on span "Profile" at bounding box center [878, 63] width 33 height 16
click at [704, 91] on button "Contracts" at bounding box center [704, 93] width 49 height 59
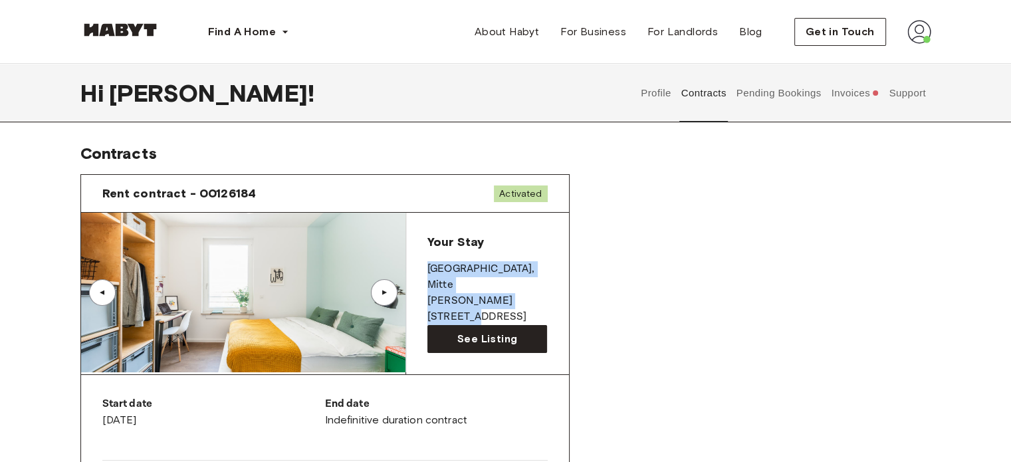
drag, startPoint x: 428, startPoint y: 268, endPoint x: 539, endPoint y: 294, distance: 114.0
click at [539, 294] on div "Your Stay [STREET_ADDRESS][PERSON_NAME] See Listing" at bounding box center [487, 294] width 163 height 162
copy div "[STREET_ADDRESS][PERSON_NAME]"
